Goal: Find contact information: Find contact information

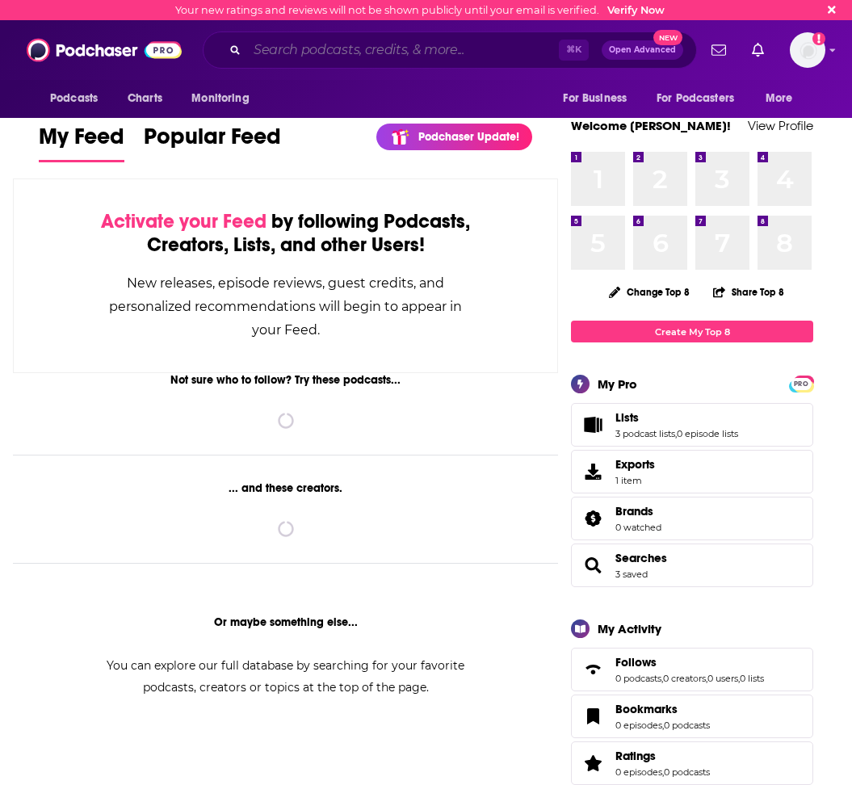
click at [355, 44] on input "Search podcasts, credits, & more..." at bounding box center [403, 50] width 312 height 26
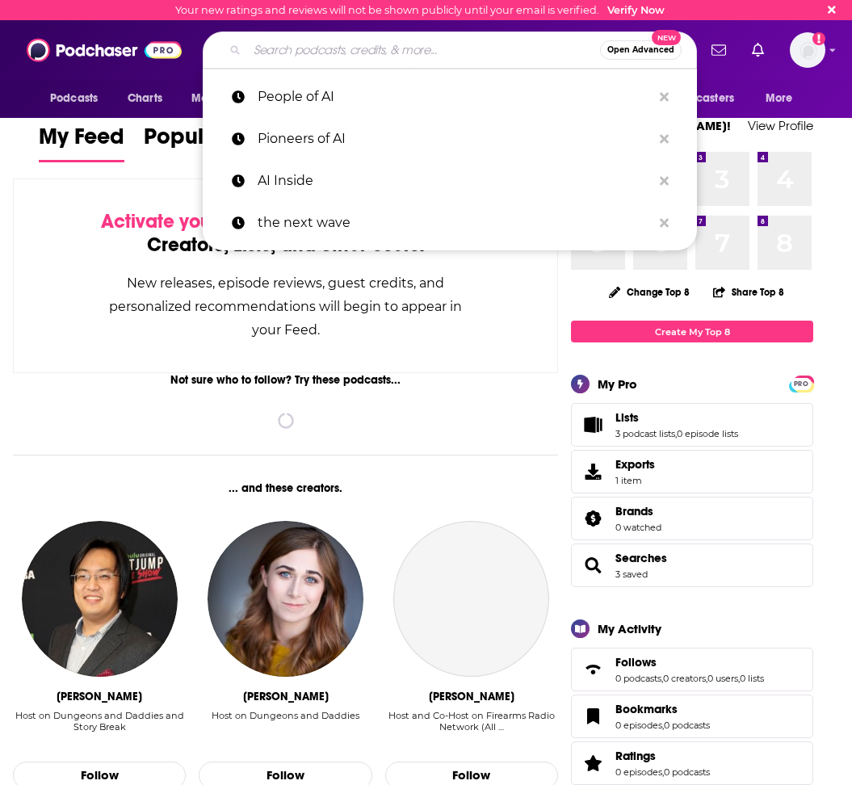
paste input "Robinhood CEO [PERSON_NAME] AI company Harmonic"
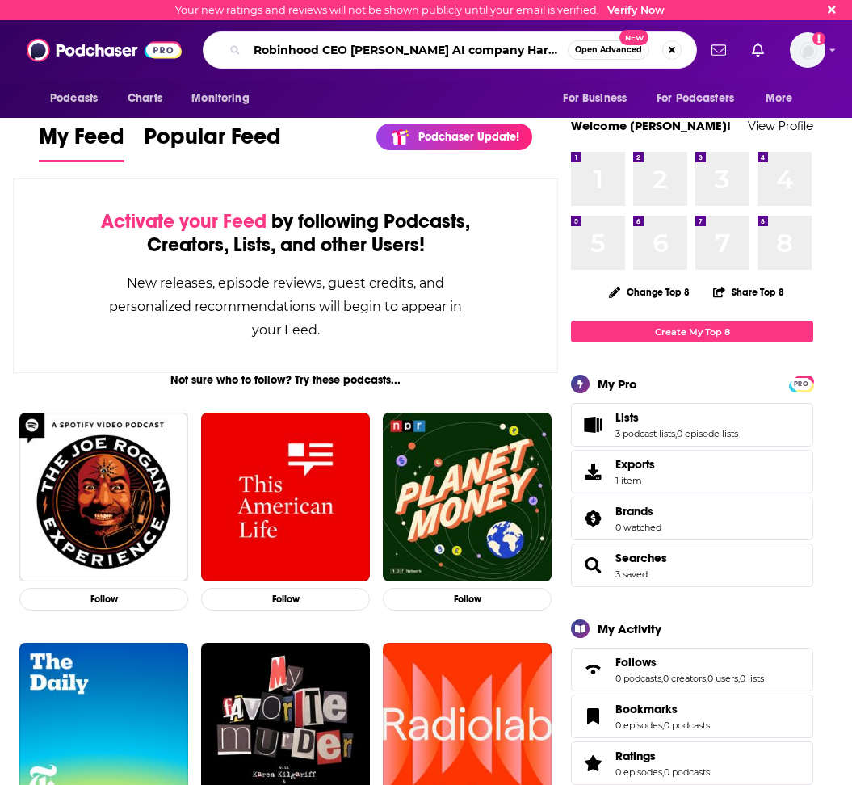
drag, startPoint x: 255, startPoint y: 53, endPoint x: 705, endPoint y: 69, distance: 450.3
click at [705, 69] on div "Podcasts Charts Monitoring Robinhood CEO [PERSON_NAME] AI company Harmonic Open…" at bounding box center [426, 50] width 852 height 60
type input "People of AI"
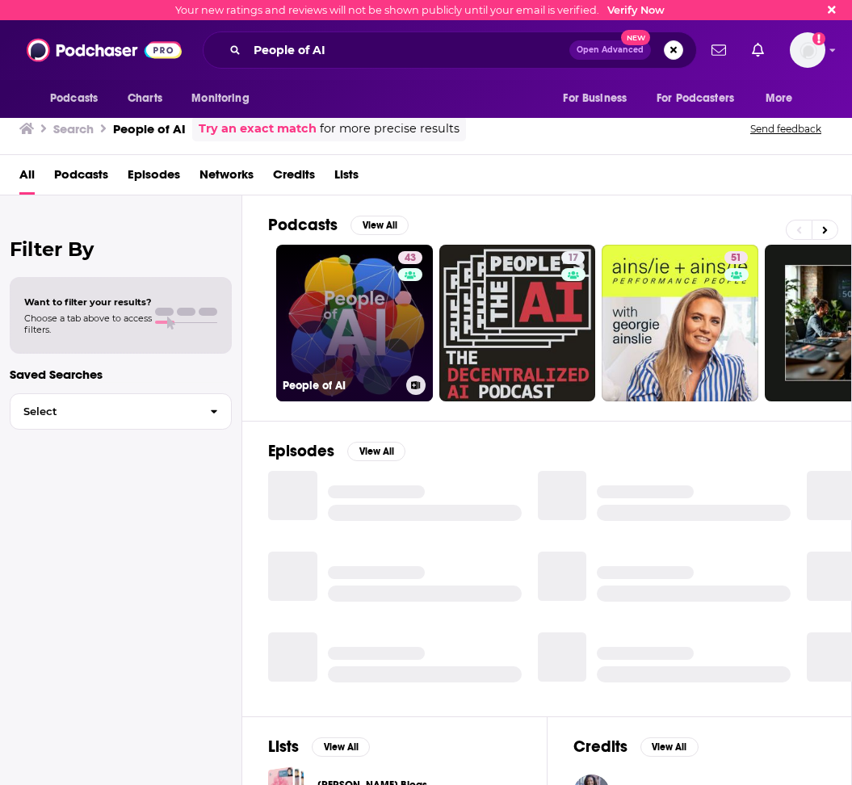
click at [376, 322] on link "43 People of AI" at bounding box center [354, 323] width 157 height 157
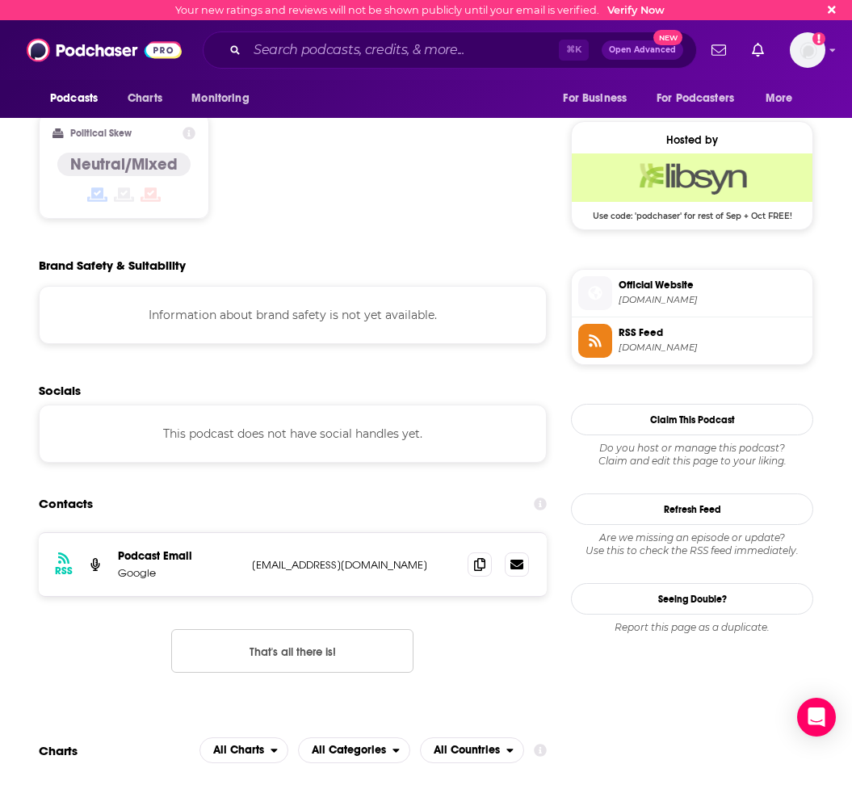
scroll to position [1267, 0]
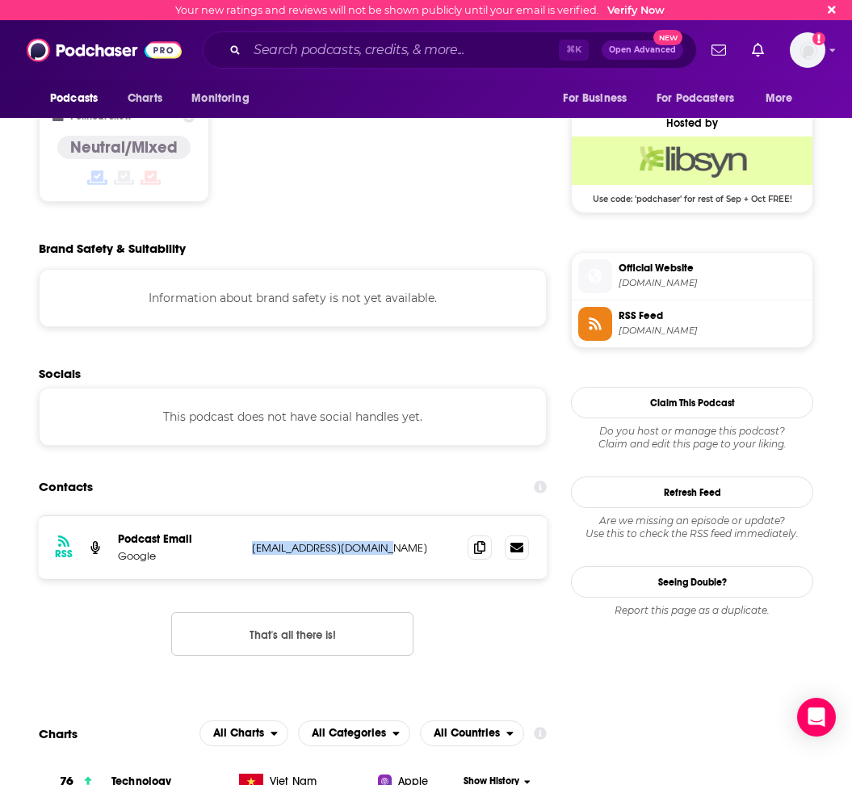
drag, startPoint x: 411, startPoint y: 469, endPoint x: 247, endPoint y: 465, distance: 164.1
click at [247, 516] on div "RSS Podcast Email Google [EMAIL_ADDRESS][DOMAIN_NAME] [DOMAIN_NAME][EMAIL_ADDRE…" at bounding box center [293, 547] width 508 height 63
copy p "[EMAIL_ADDRESS][DOMAIN_NAME]"
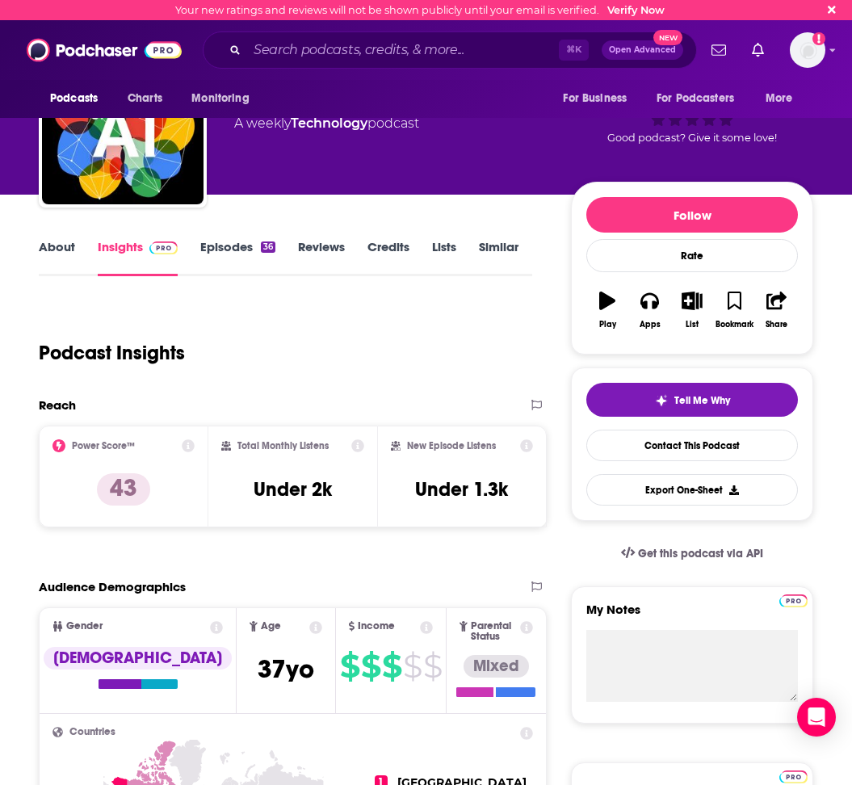
scroll to position [0, 0]
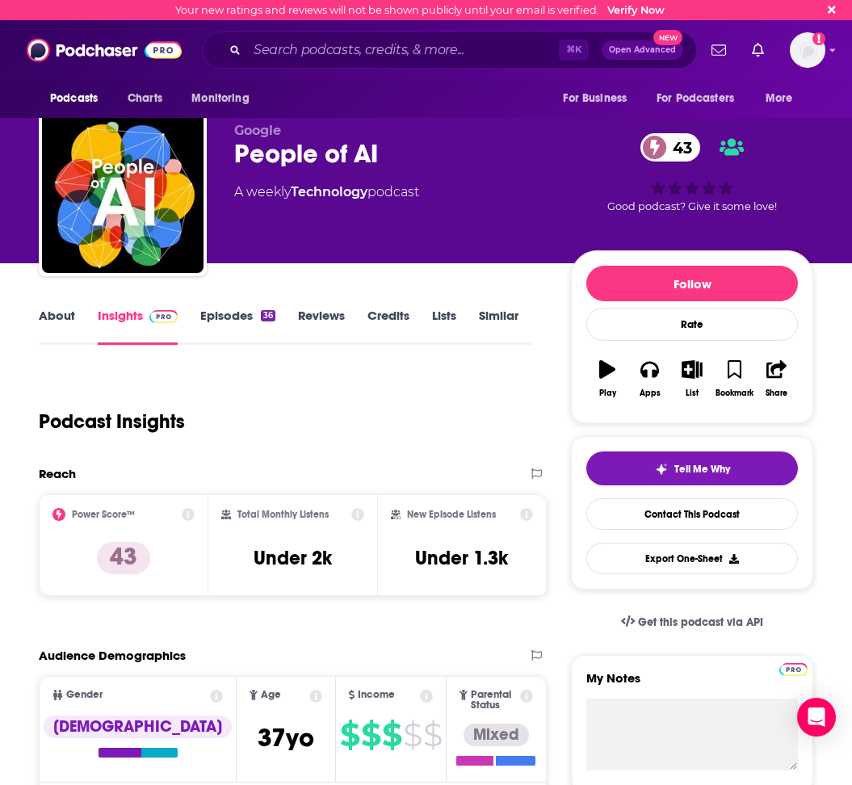
click at [59, 319] on link "About" at bounding box center [57, 326] width 36 height 37
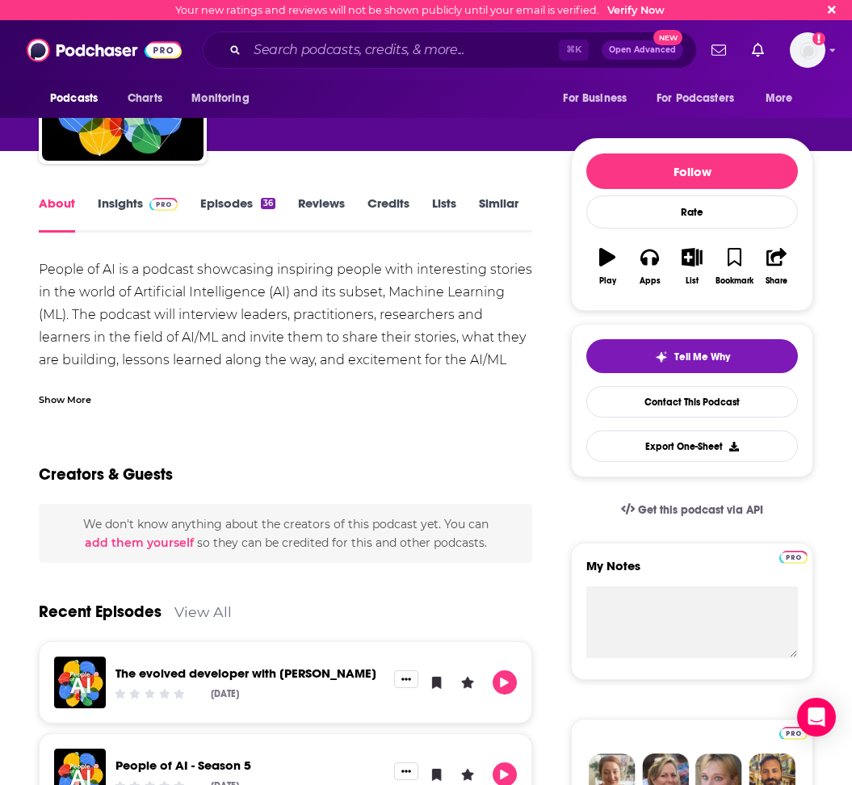
scroll to position [113, 0]
